Goal: Use online tool/utility

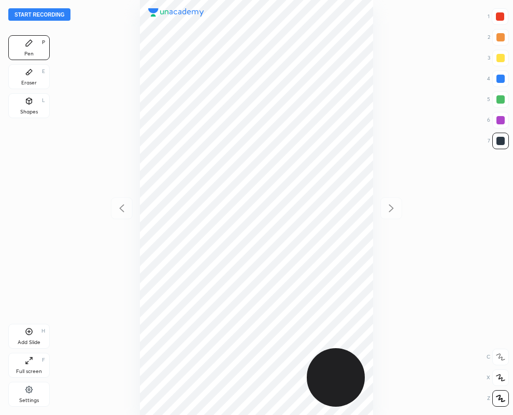
scroll to position [415, 347]
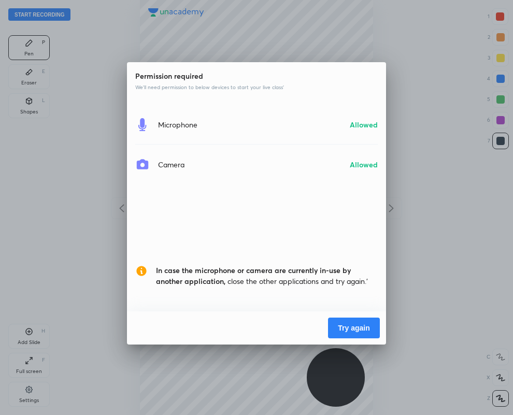
click at [337, 324] on button "Try again" at bounding box center [354, 328] width 52 height 21
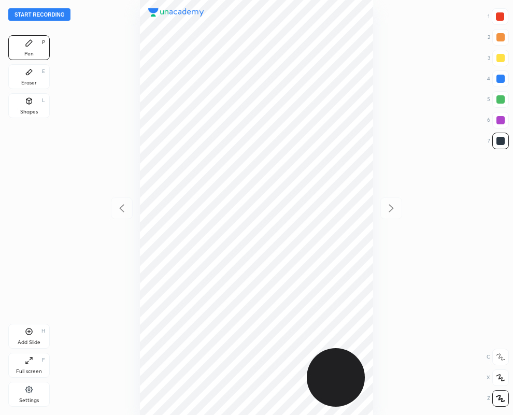
scroll to position [415, 347]
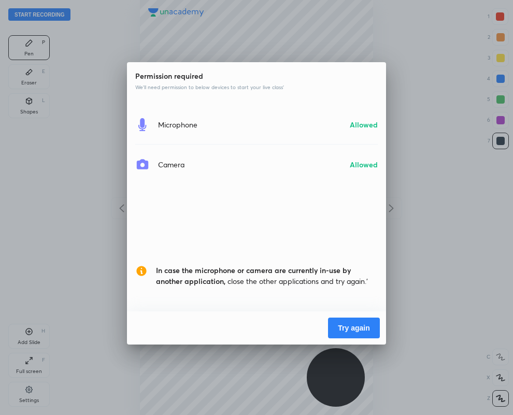
click at [333, 332] on button "Try again" at bounding box center [354, 328] width 52 height 21
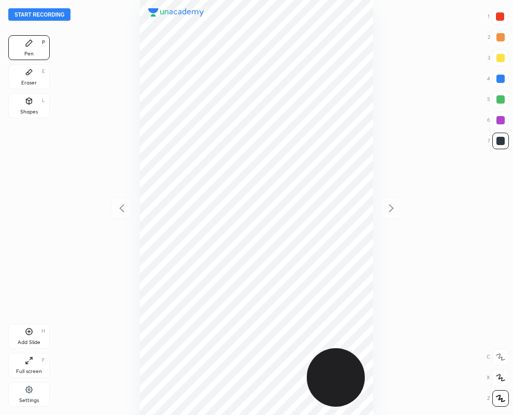
scroll to position [415, 347]
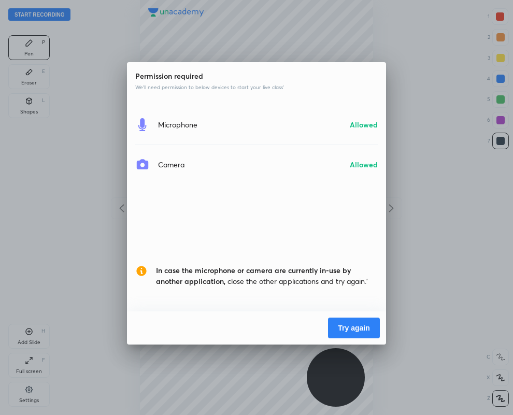
click at [349, 329] on button "Try again" at bounding box center [354, 328] width 52 height 21
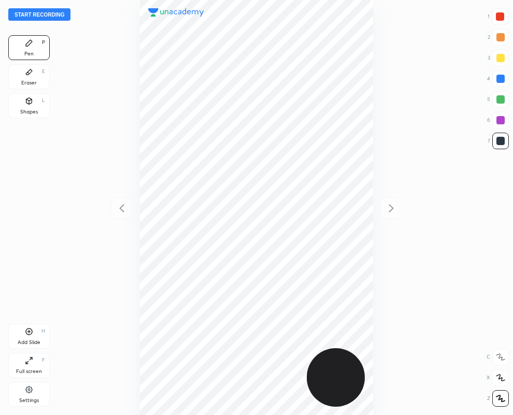
scroll to position [415, 347]
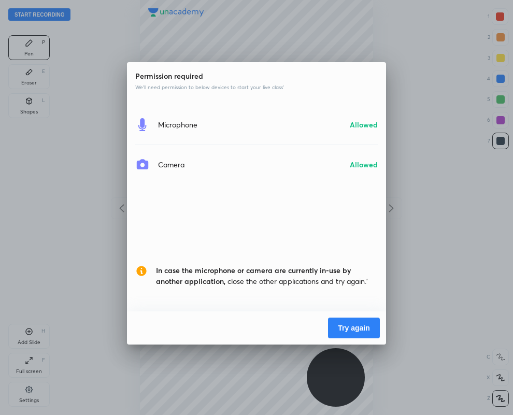
drag, startPoint x: 362, startPoint y: 327, endPoint x: 367, endPoint y: 322, distance: 7.4
click at [362, 325] on button "Try again" at bounding box center [354, 328] width 52 height 21
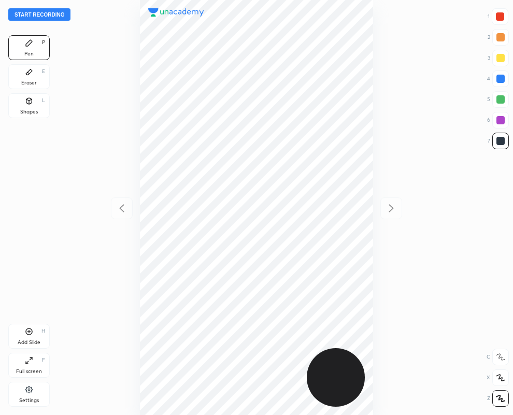
scroll to position [415, 347]
click at [501, 19] on div at bounding box center [500, 16] width 8 height 8
drag, startPoint x: 500, startPoint y: 120, endPoint x: 468, endPoint y: 122, distance: 32.2
click at [501, 119] on div at bounding box center [500, 120] width 8 height 8
click at [41, 13] on button "Start recording" at bounding box center [39, 14] width 62 height 12
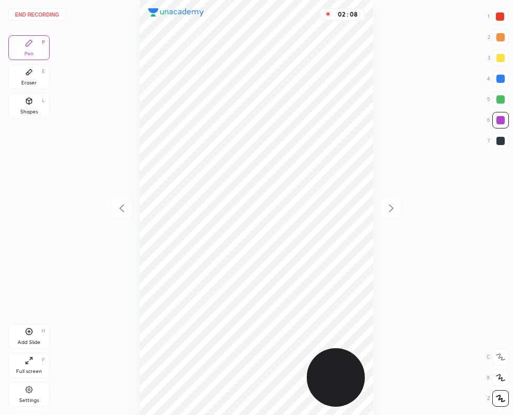
click at [52, 15] on button "End recording" at bounding box center [36, 14] width 57 height 12
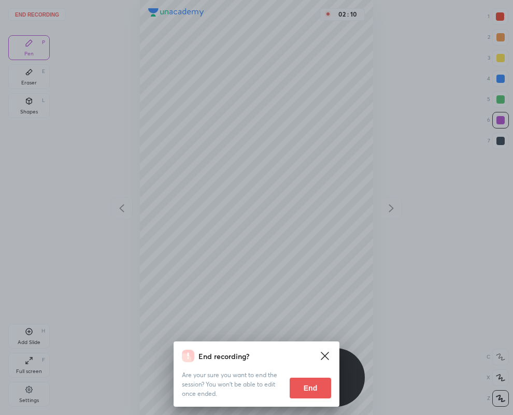
click at [316, 381] on button "End" at bounding box center [310, 388] width 41 height 21
